Goal: Navigation & Orientation: Go to known website

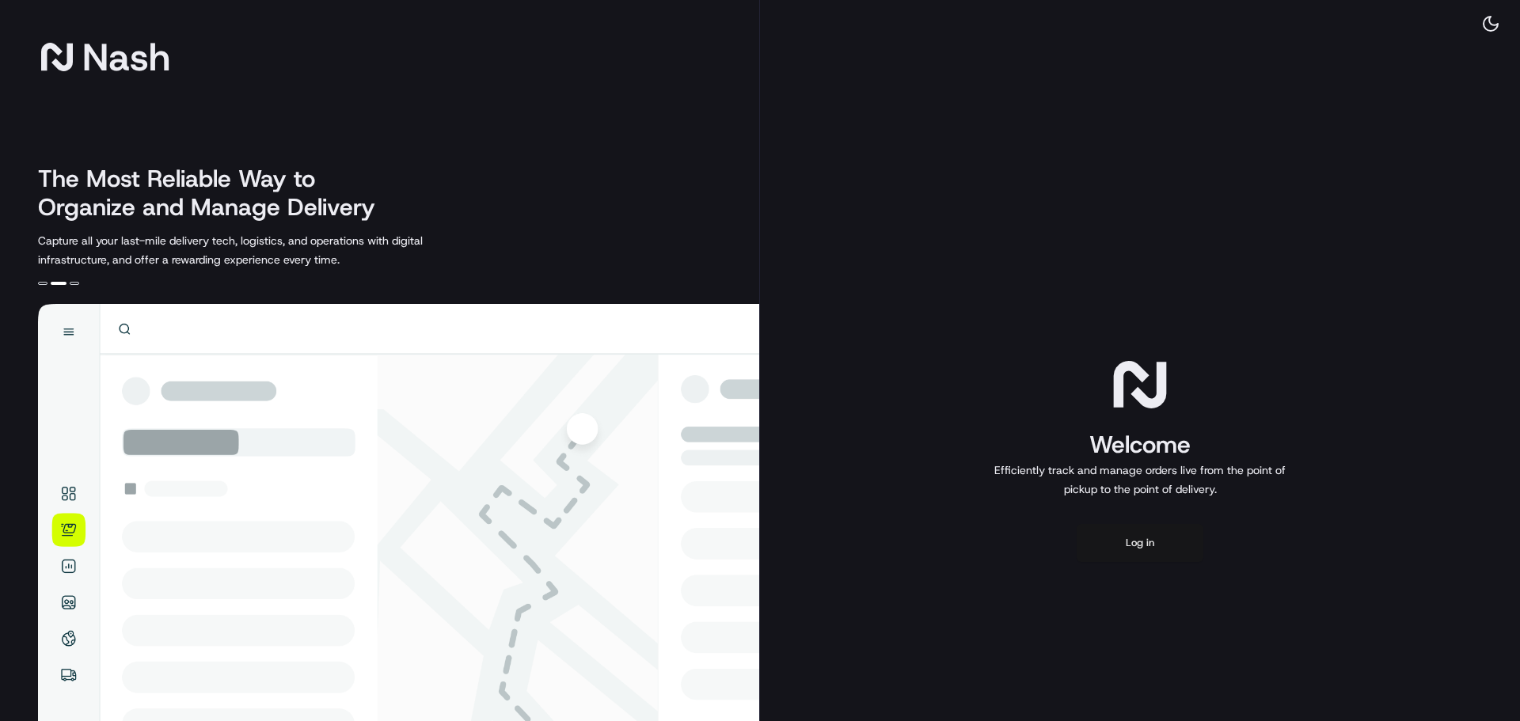
click at [1130, 537] on button "Log in" at bounding box center [1140, 543] width 127 height 38
